Goal: Task Accomplishment & Management: Complete application form

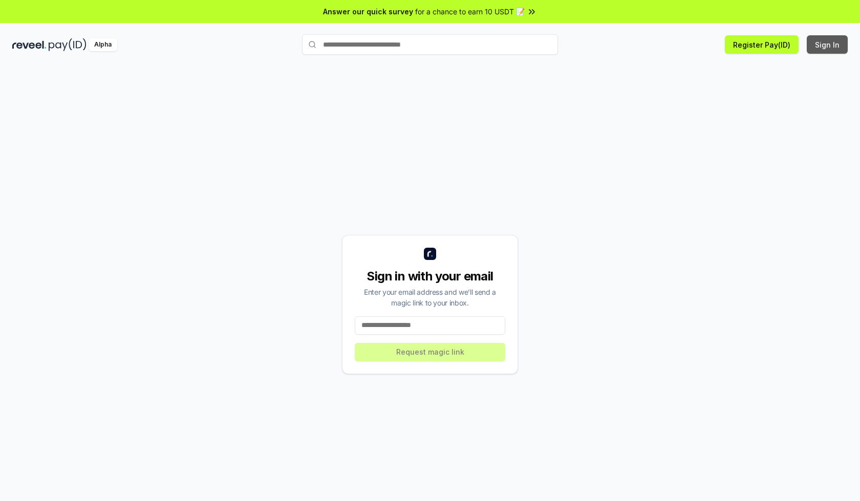
click at [828, 45] on button "Sign In" at bounding box center [827, 44] width 41 height 18
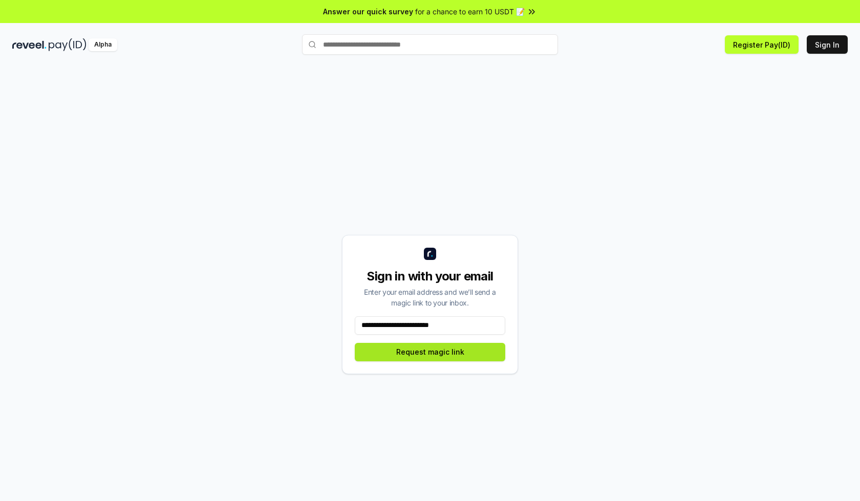
type input "**********"
click at [430, 352] on button "Request magic link" at bounding box center [430, 352] width 150 height 18
